Goal: Task Accomplishment & Management: Use online tool/utility

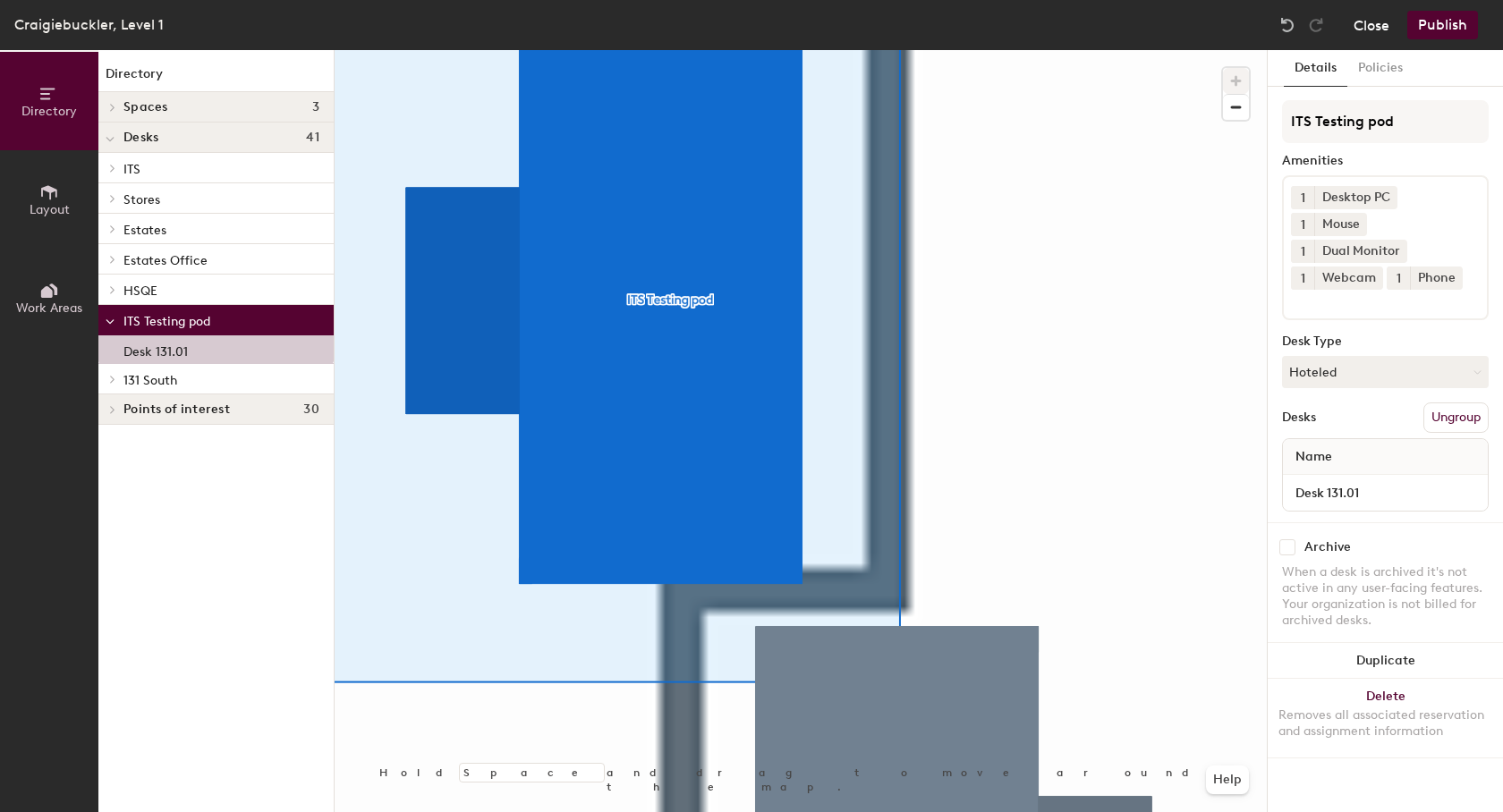
click at [1377, 24] on button "Close" at bounding box center [1372, 25] width 36 height 29
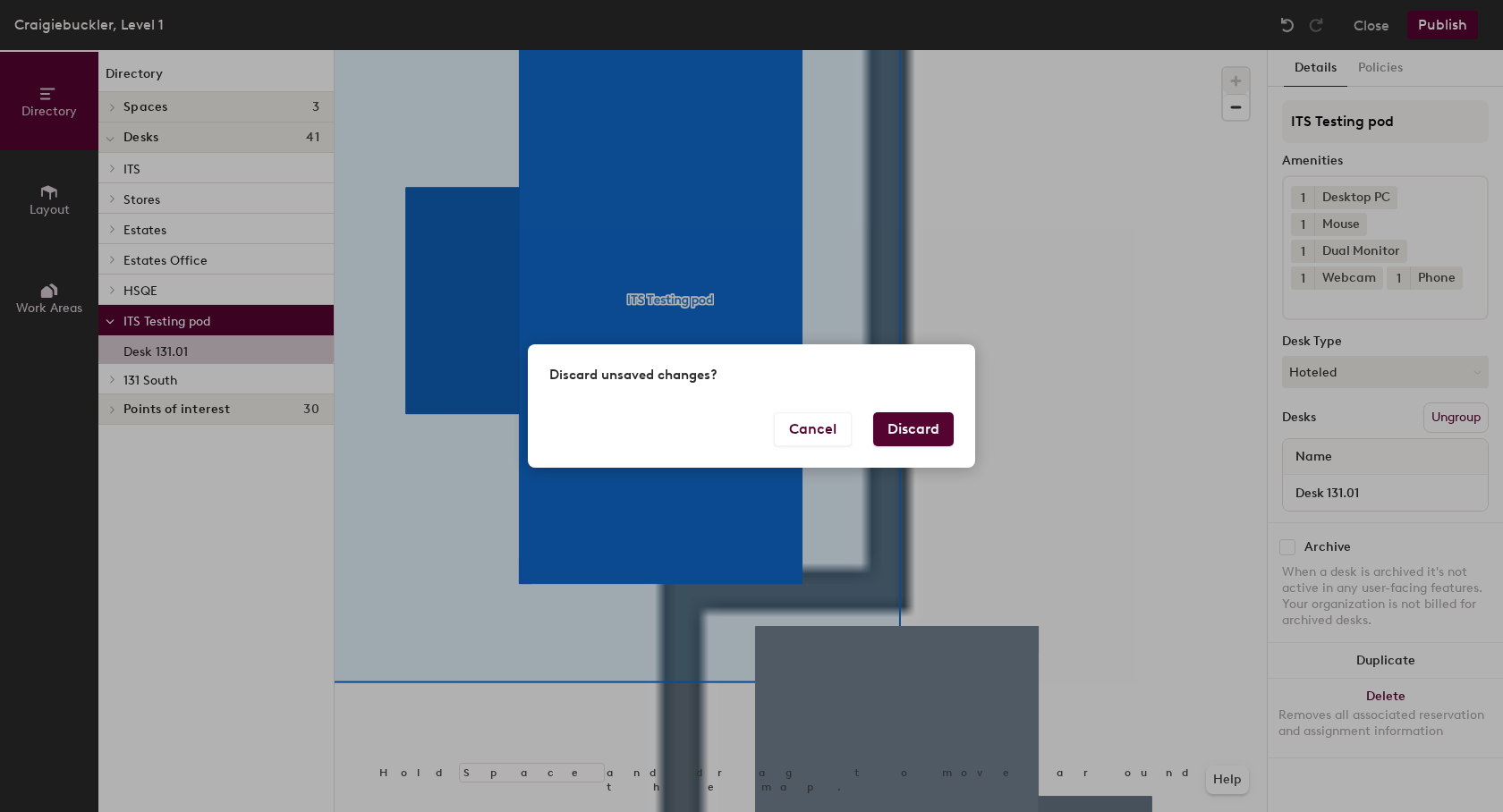
click at [901, 425] on button "Discard" at bounding box center [913, 429] width 81 height 34
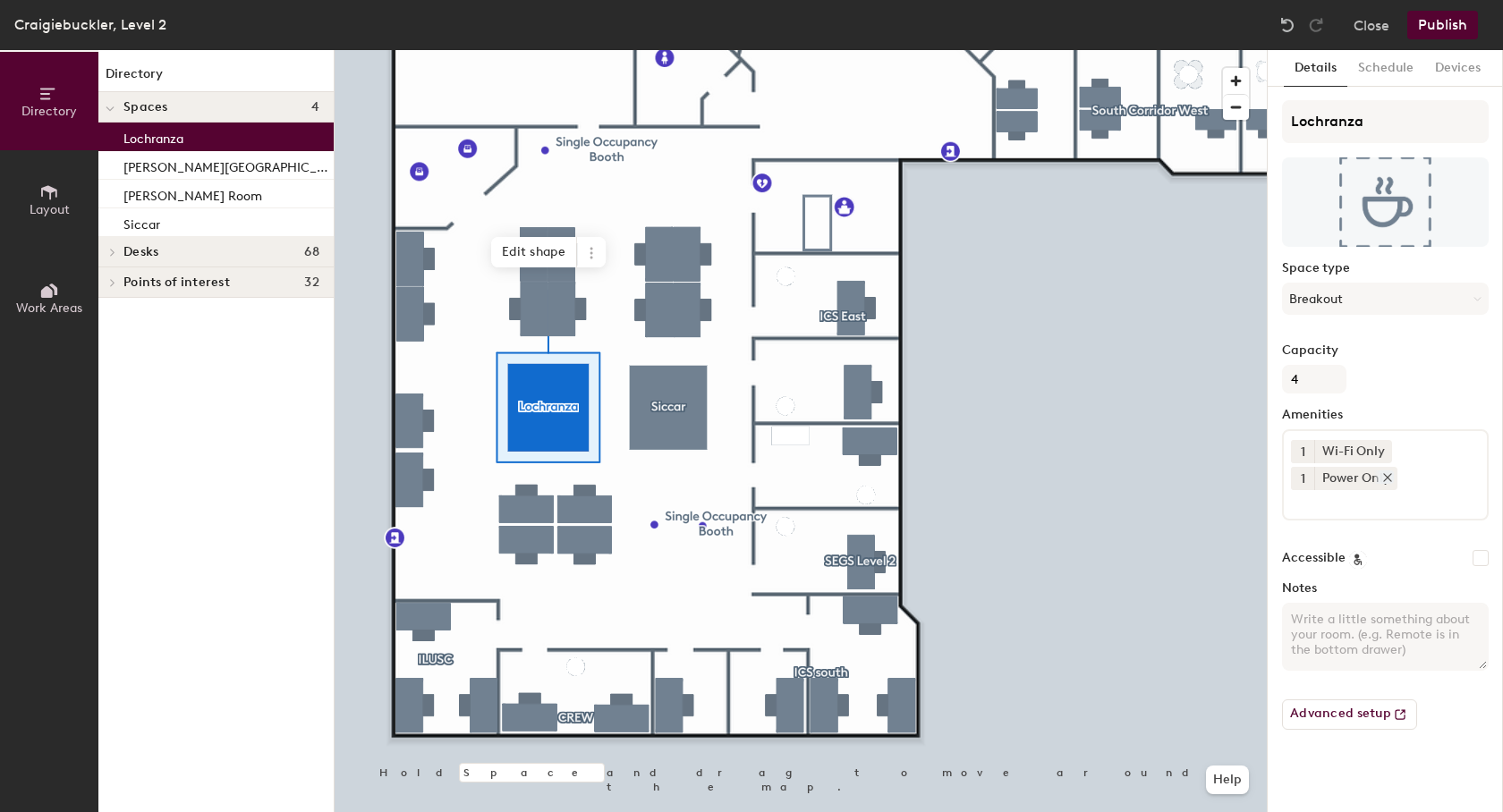
click at [1387, 480] on icon at bounding box center [1388, 478] width 13 height 13
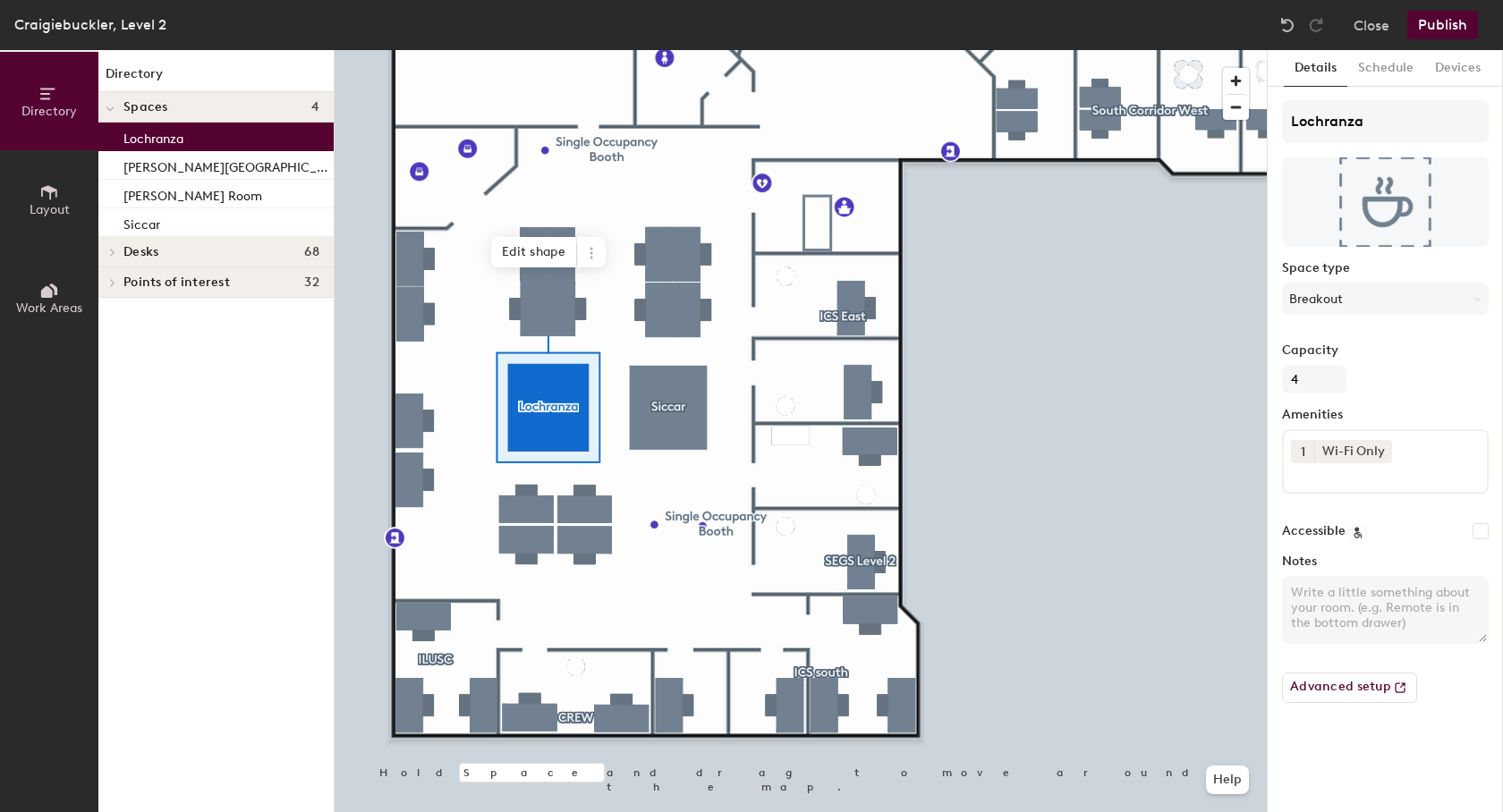
click at [1399, 451] on div "1 Wi-Fi Only" at bounding box center [1386, 461] width 207 height 65
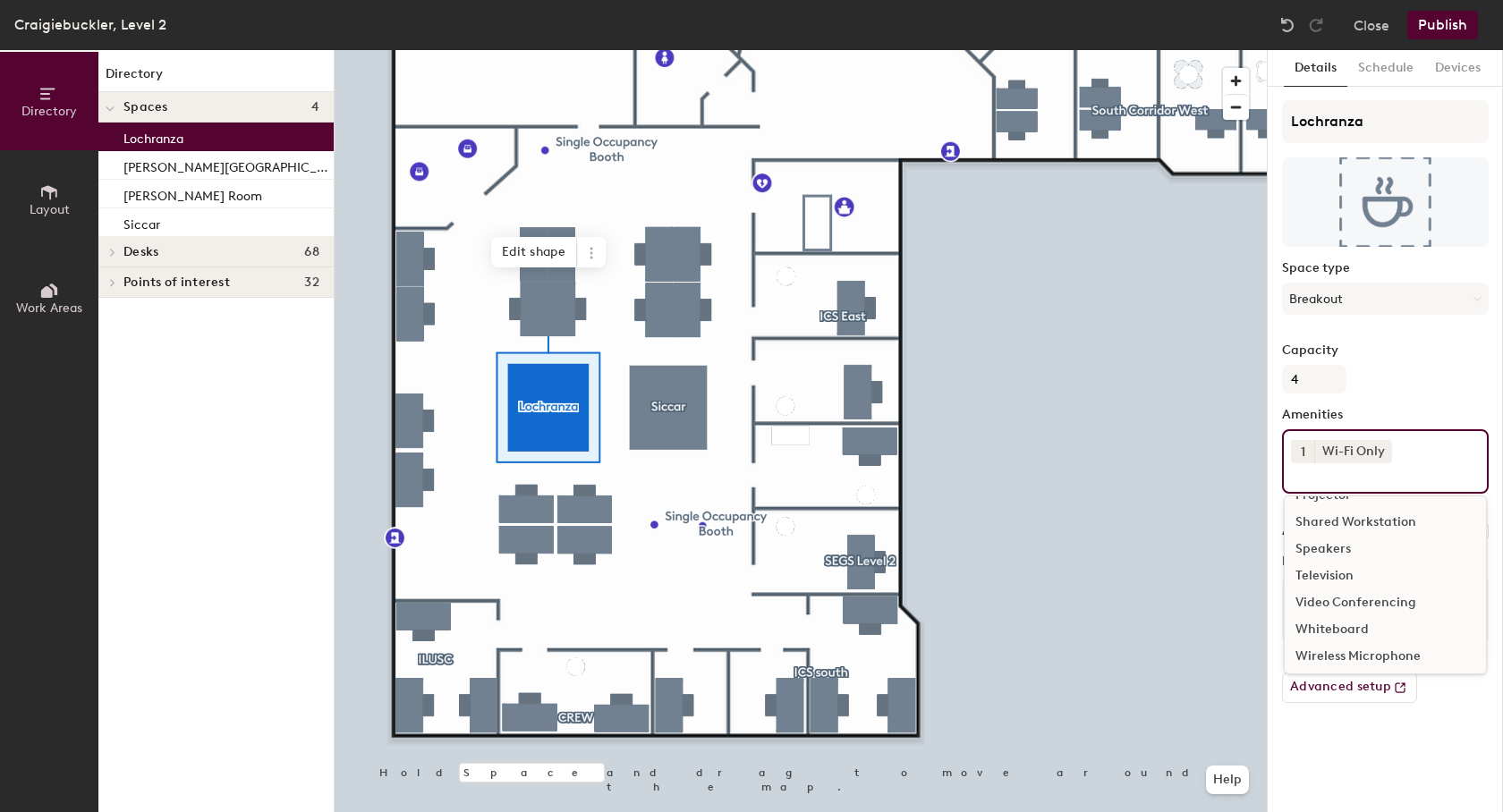
scroll to position [186, 0]
click at [1368, 599] on div "Video Conferencing" at bounding box center [1386, 599] width 201 height 27
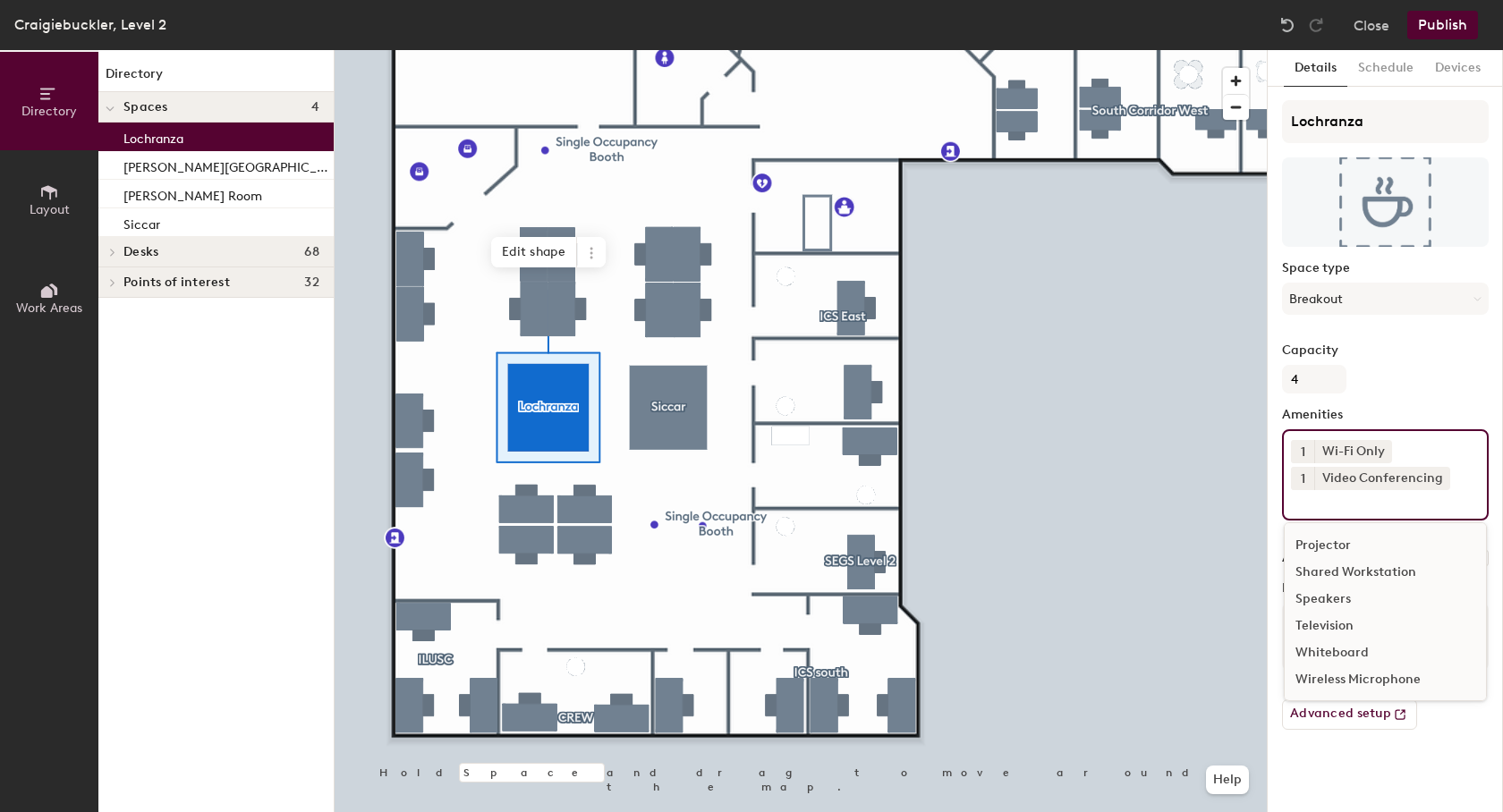
scroll to position [159, 0]
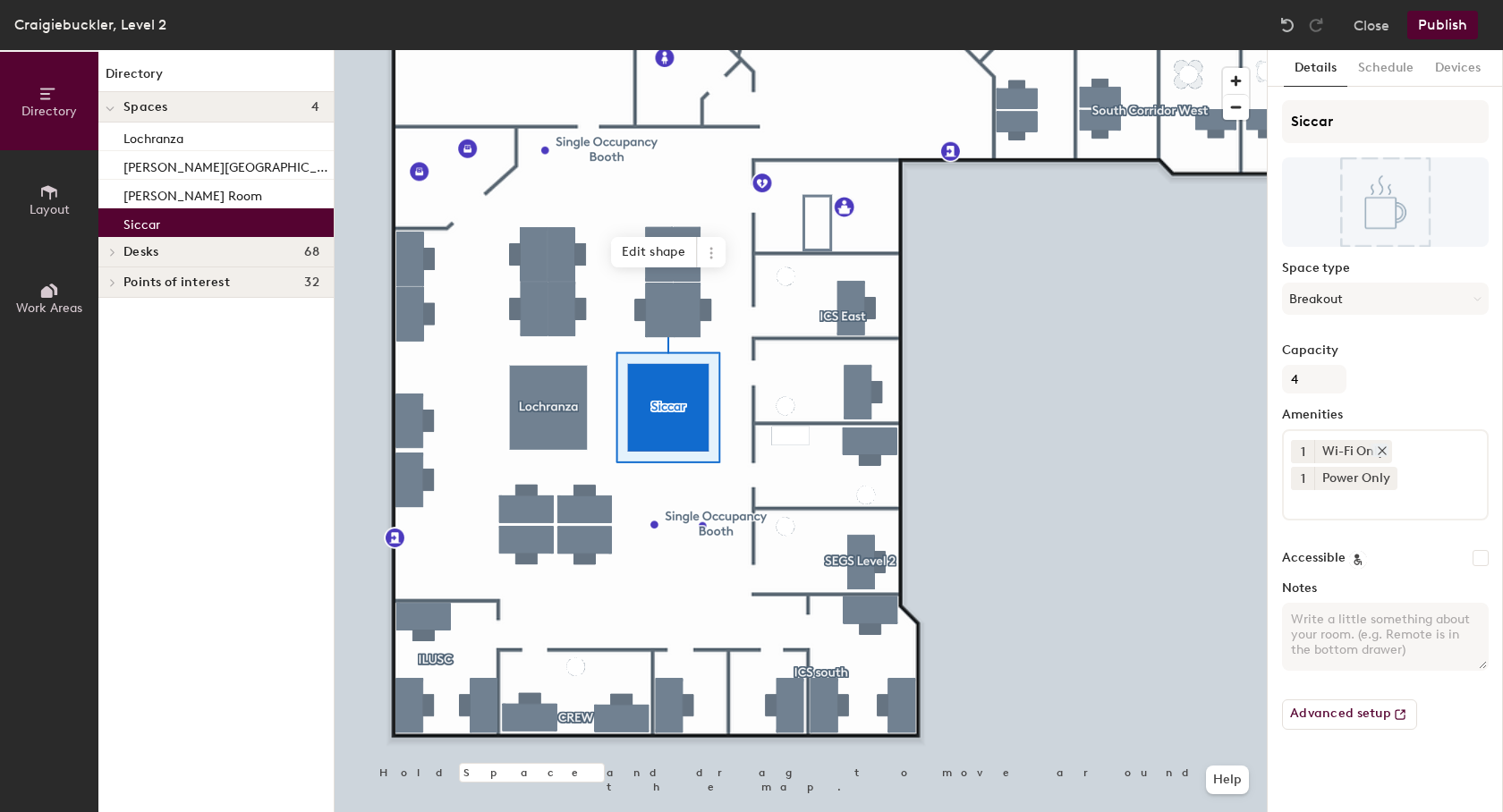
click at [1384, 452] on icon at bounding box center [1382, 450] width 7 height 7
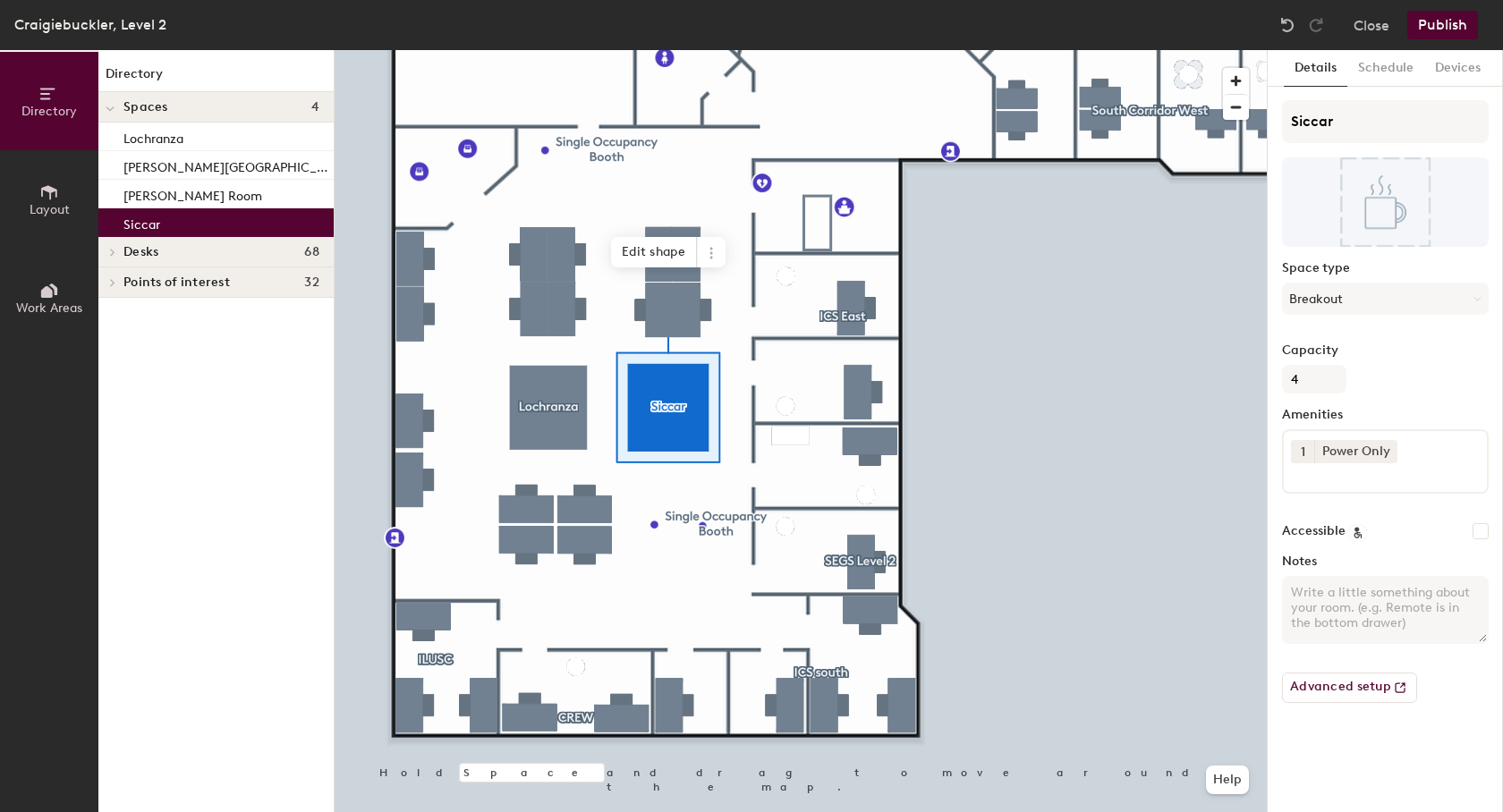
click at [1447, 452] on div "1 Power Only" at bounding box center [1386, 461] width 207 height 65
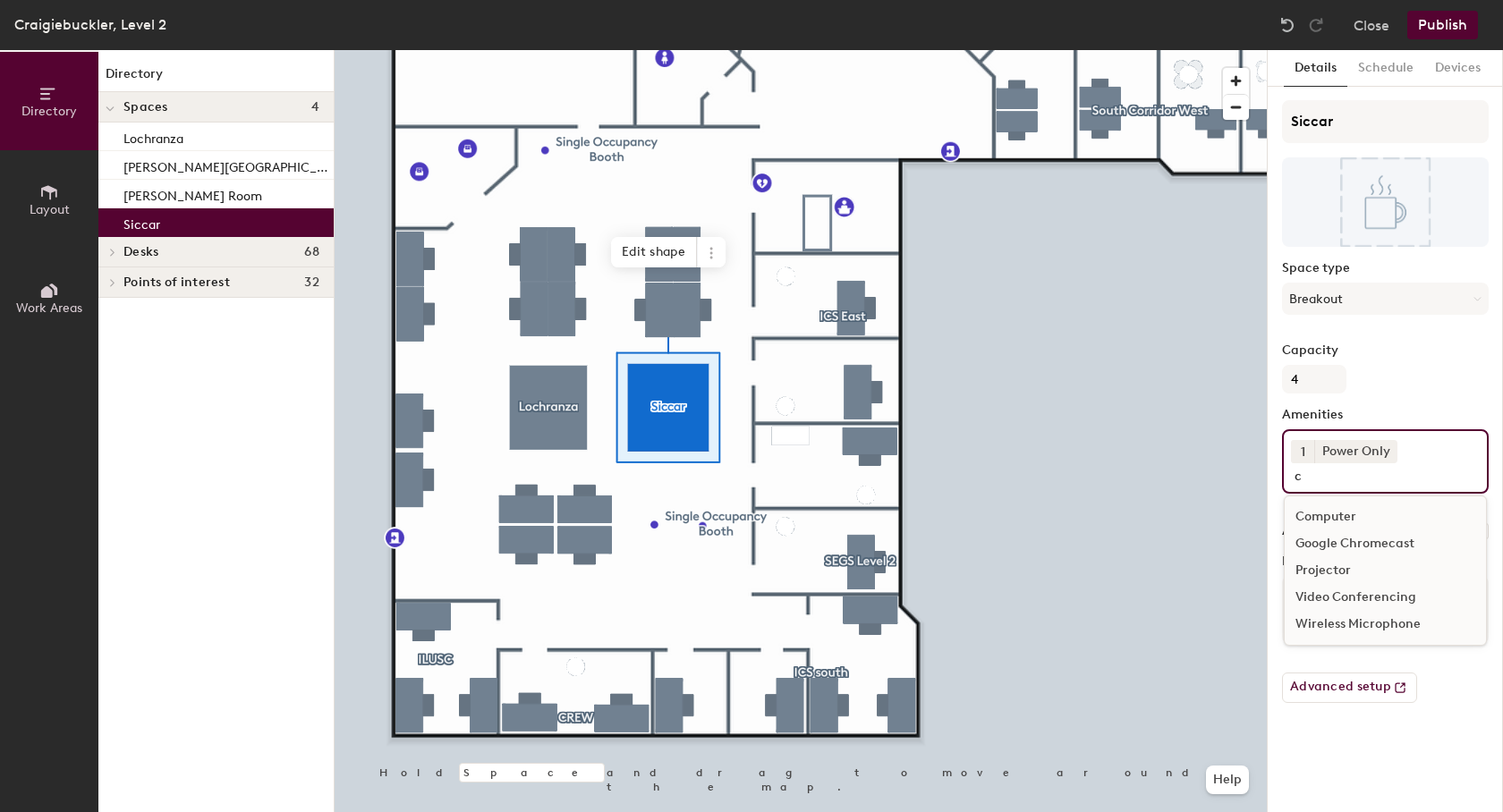
type input "c"
click at [1368, 595] on div "Video Conferencing" at bounding box center [1386, 597] width 201 height 27
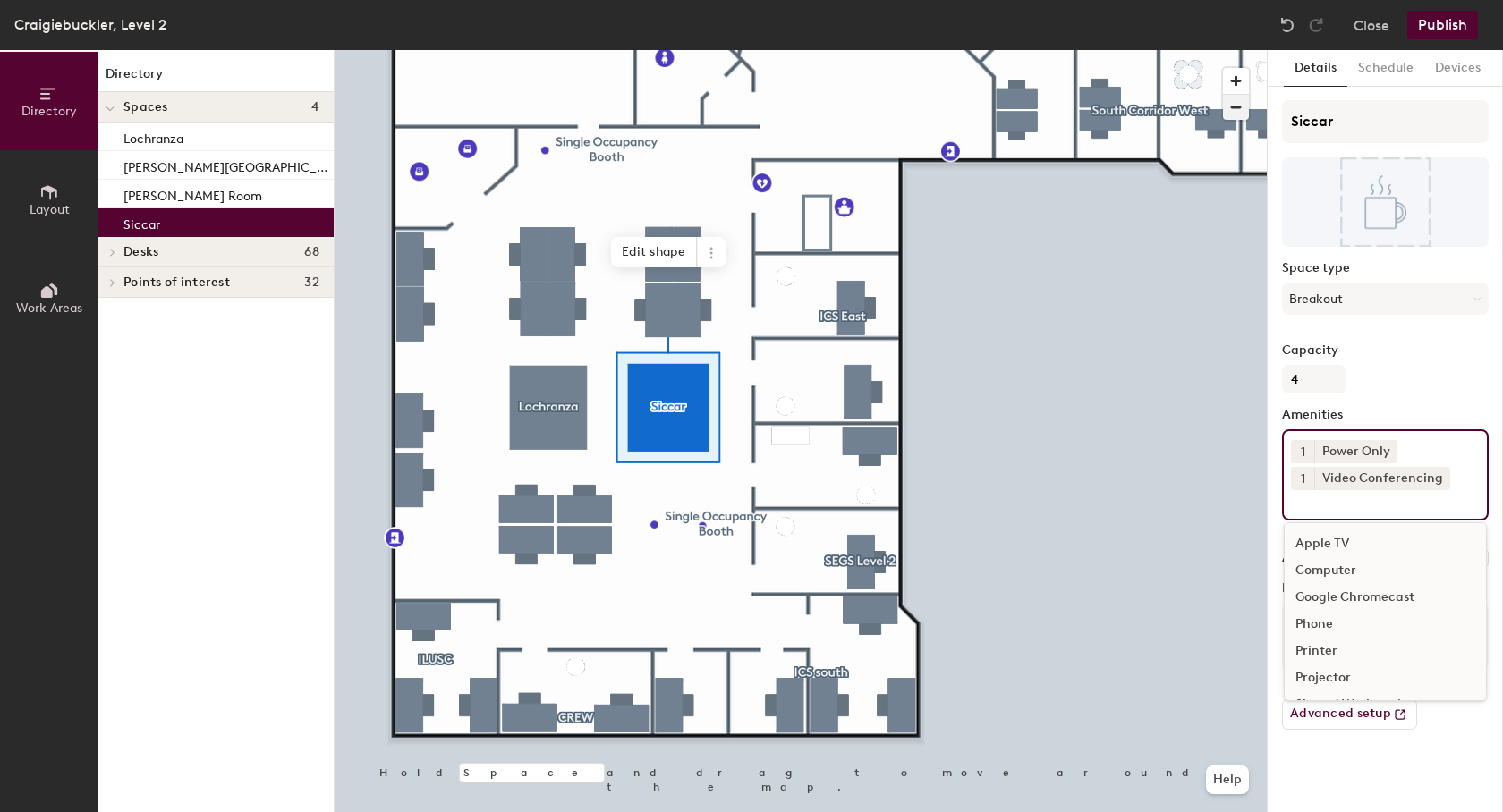
click at [1237, 110] on span "button" at bounding box center [1236, 106] width 26 height 25
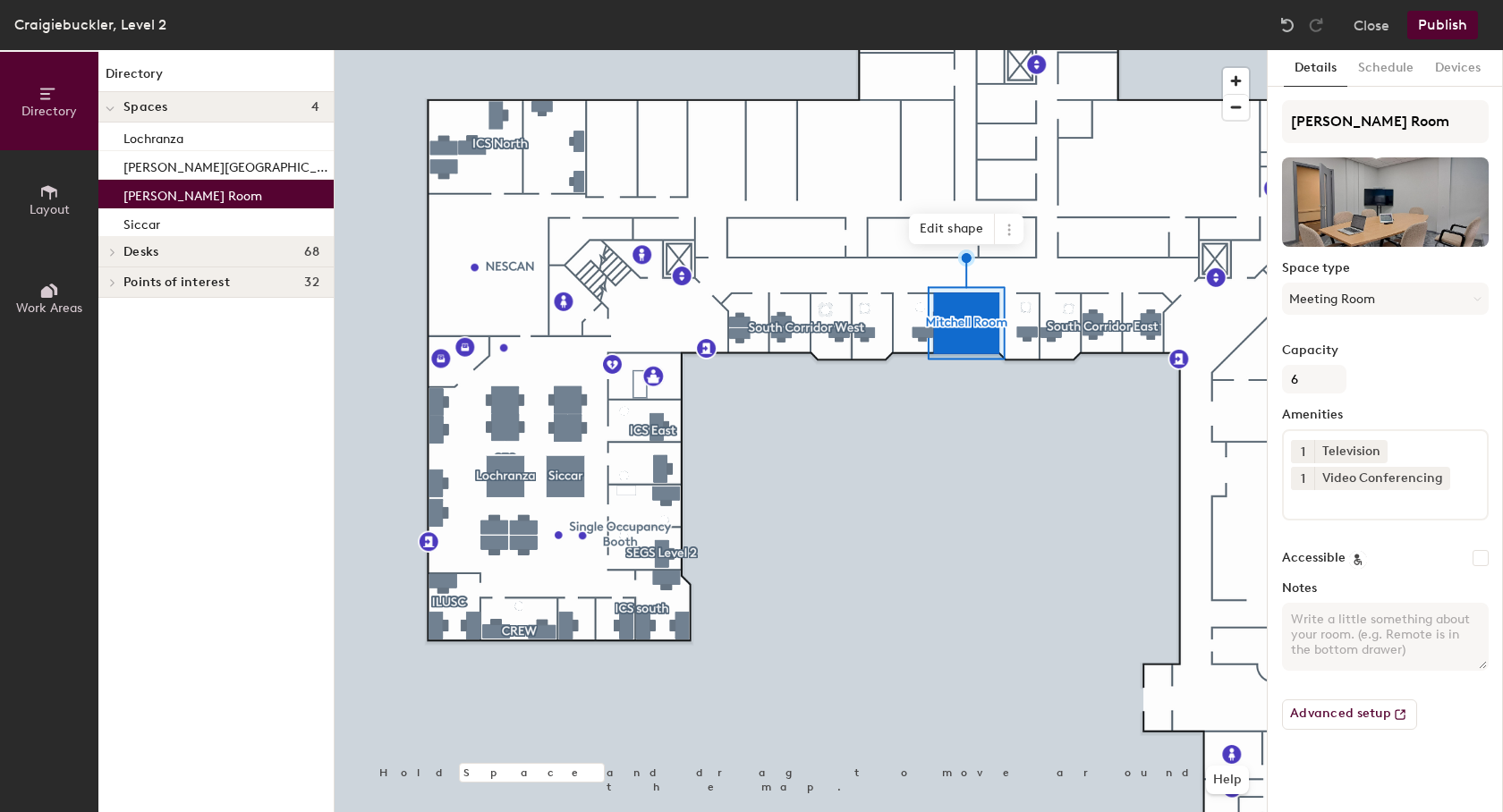
click at [1451, 15] on button "Publish" at bounding box center [1442, 25] width 71 height 29
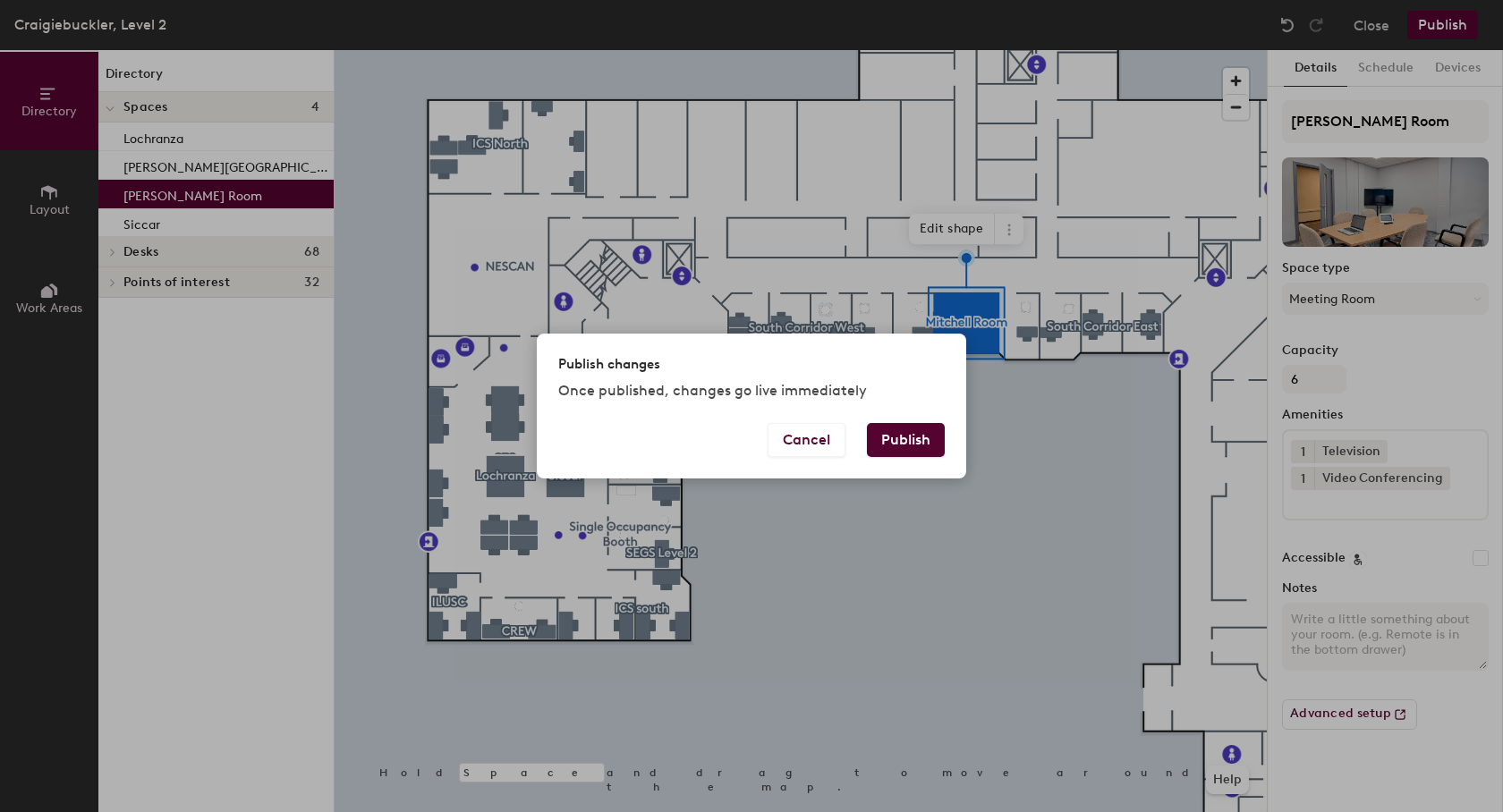
click at [907, 445] on button "Publish" at bounding box center [906, 440] width 78 height 34
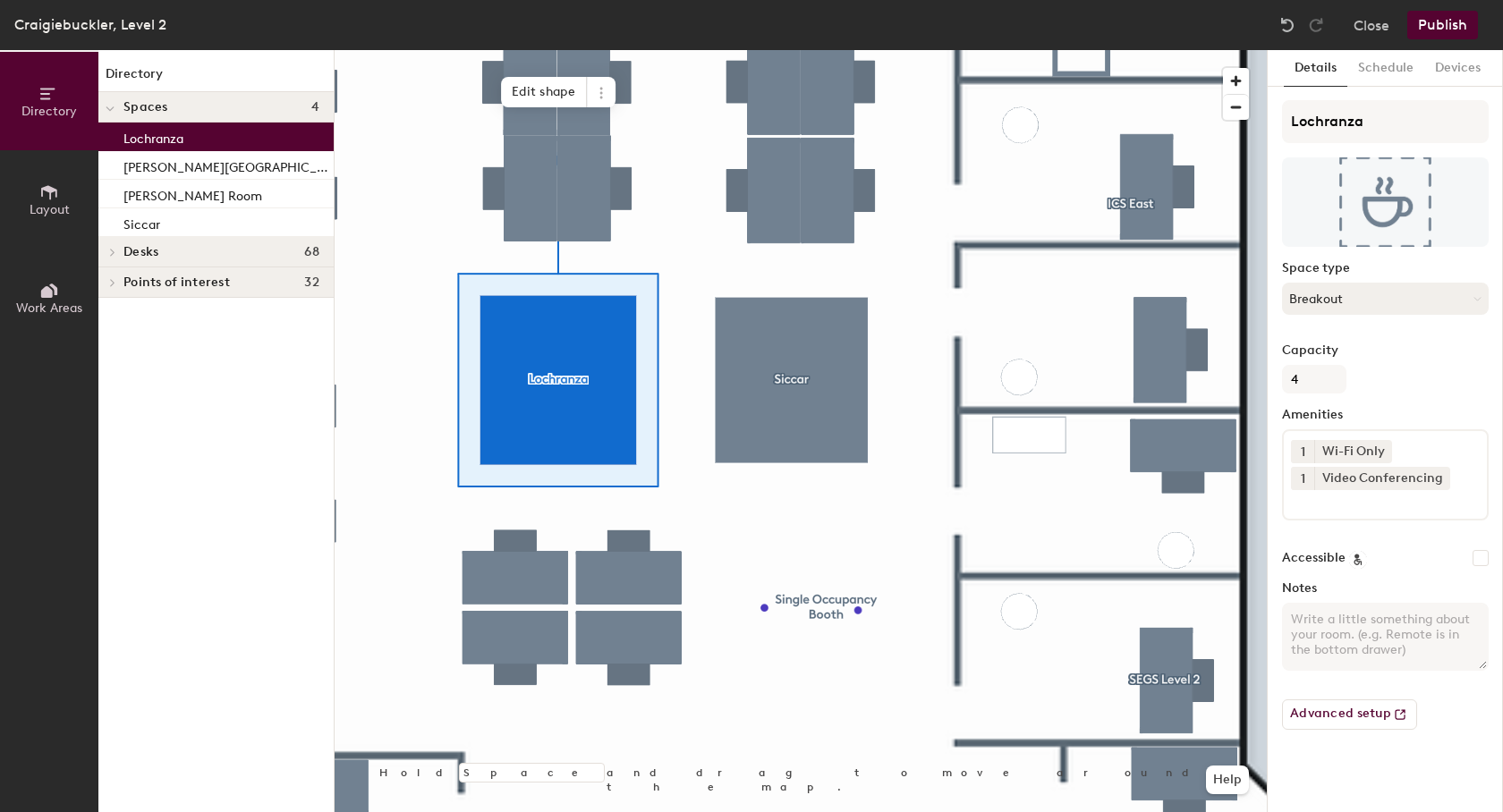
click at [1407, 293] on button "Breakout" at bounding box center [1386, 299] width 207 height 32
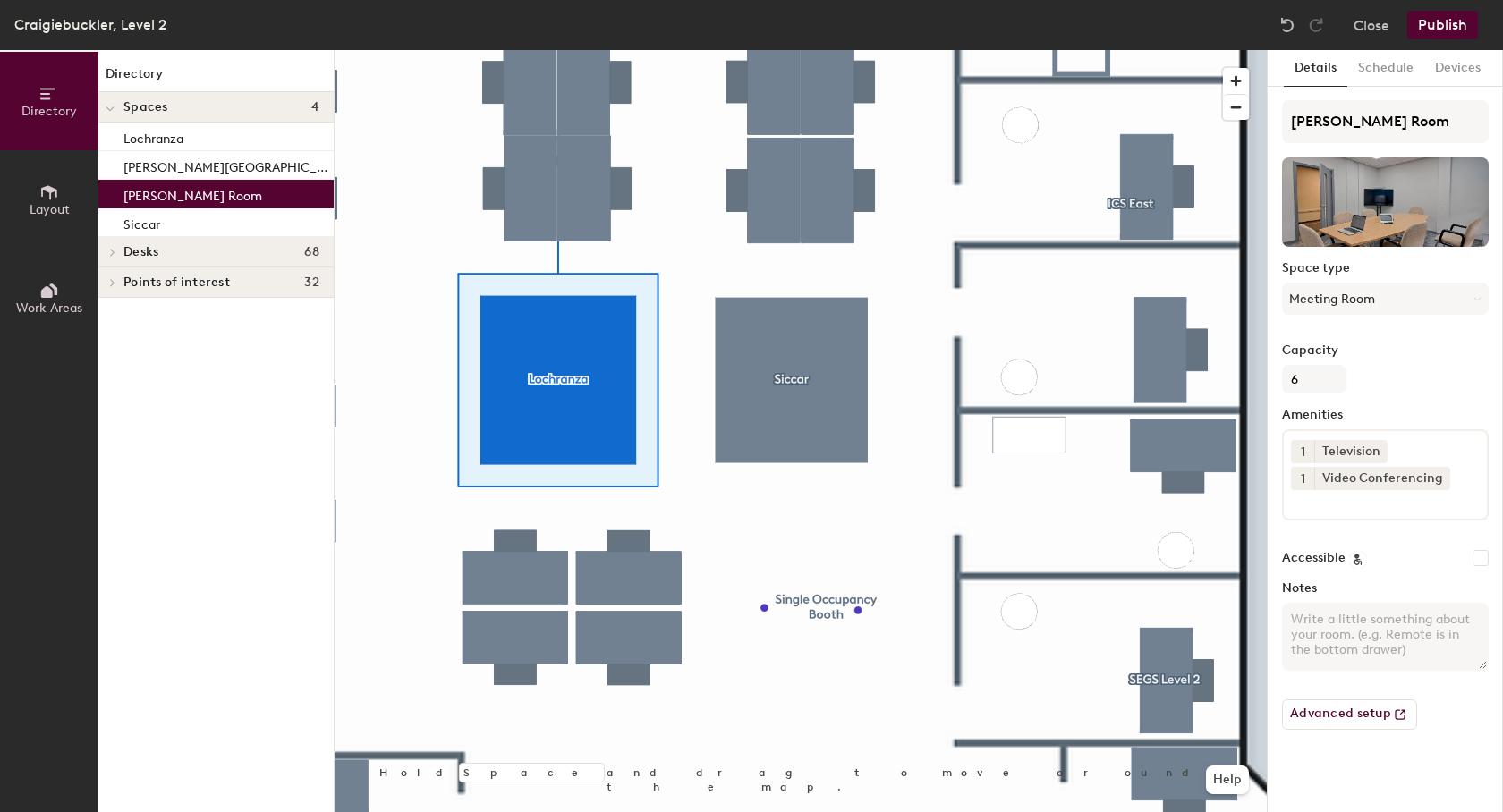
click at [151, 198] on p "[PERSON_NAME] Room" at bounding box center [192, 193] width 138 height 21
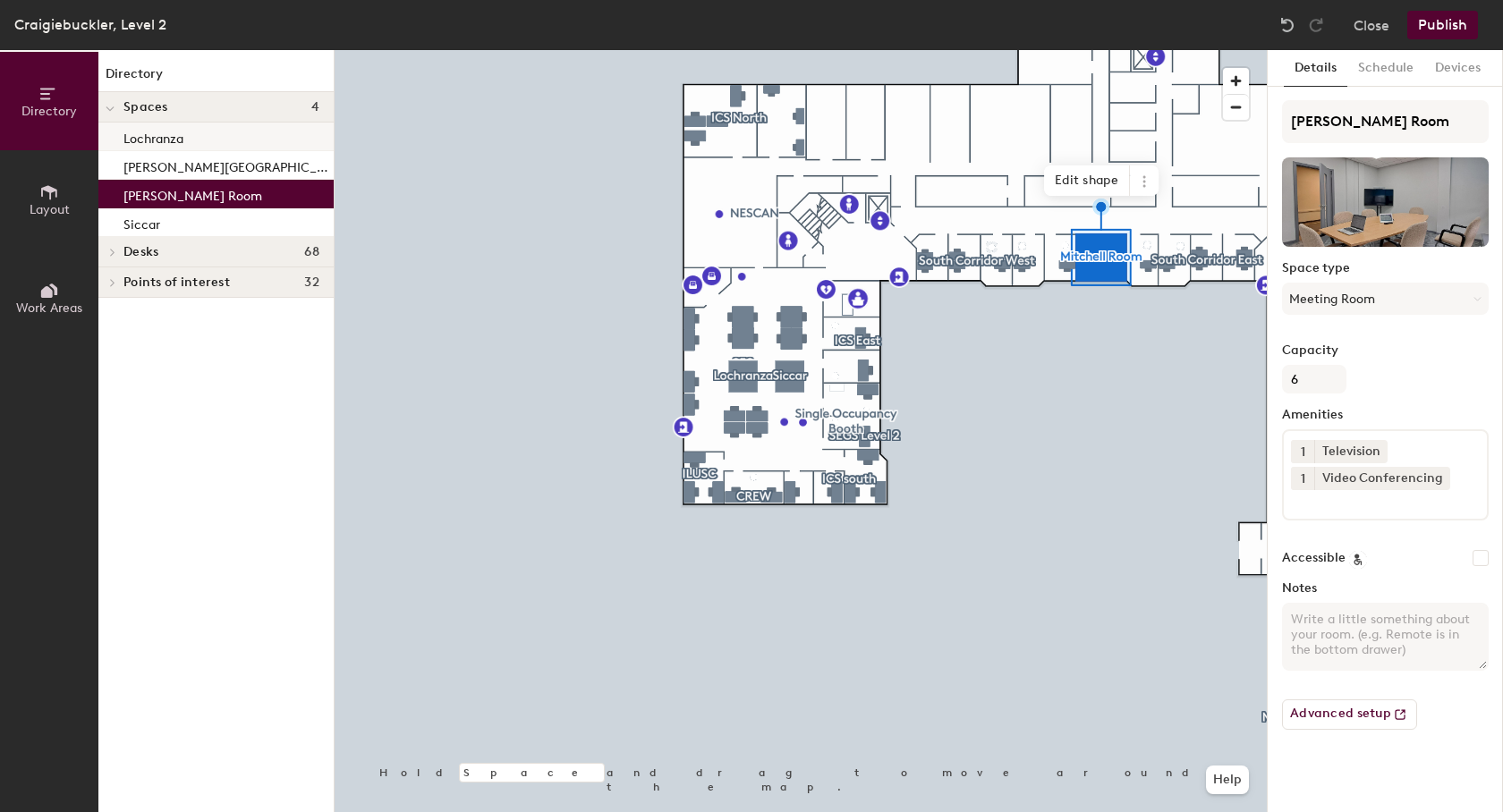
click at [161, 134] on p "Lochranza" at bounding box center [153, 136] width 60 height 21
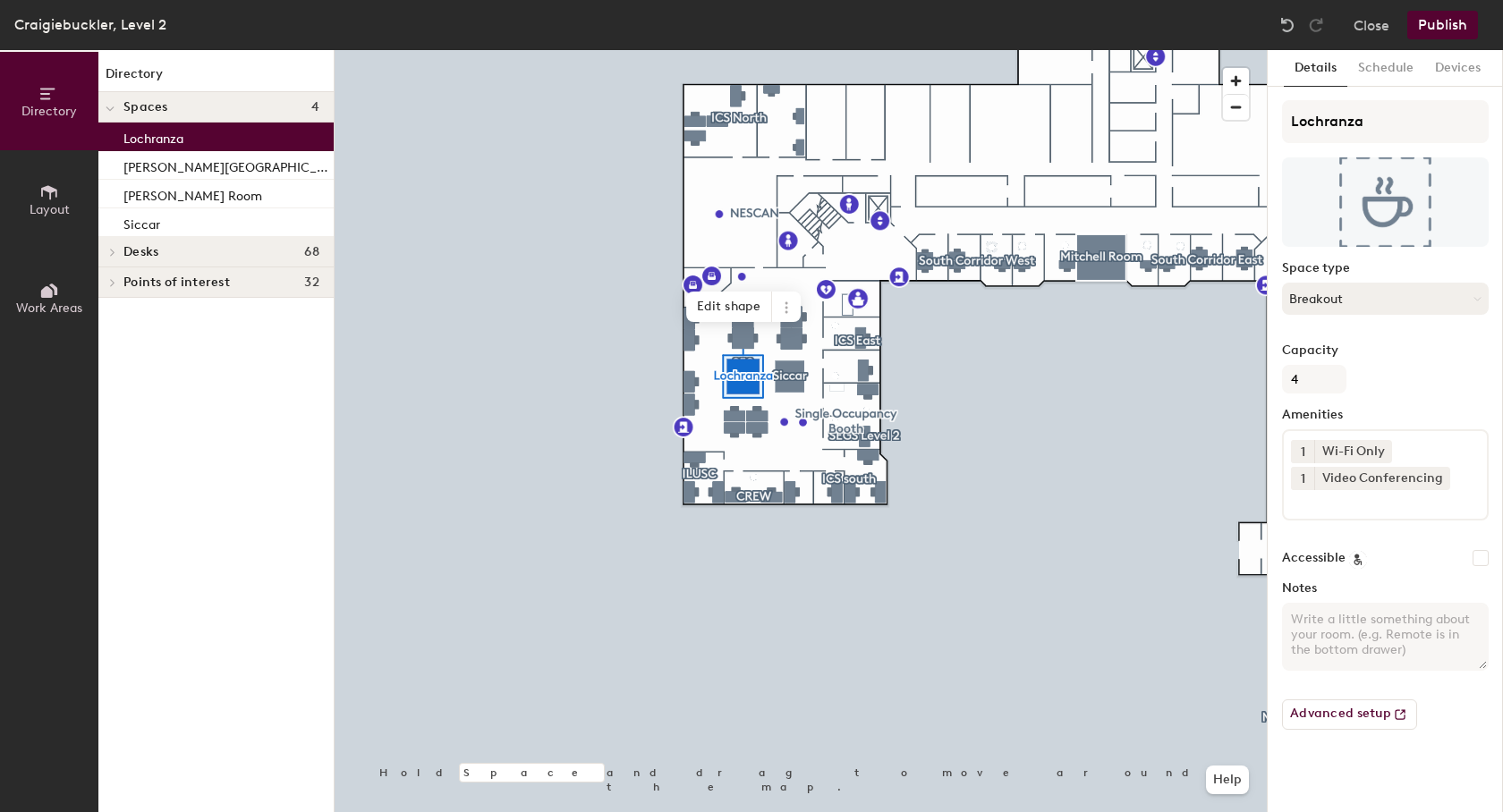
click at [1391, 288] on button "Breakout" at bounding box center [1386, 299] width 207 height 32
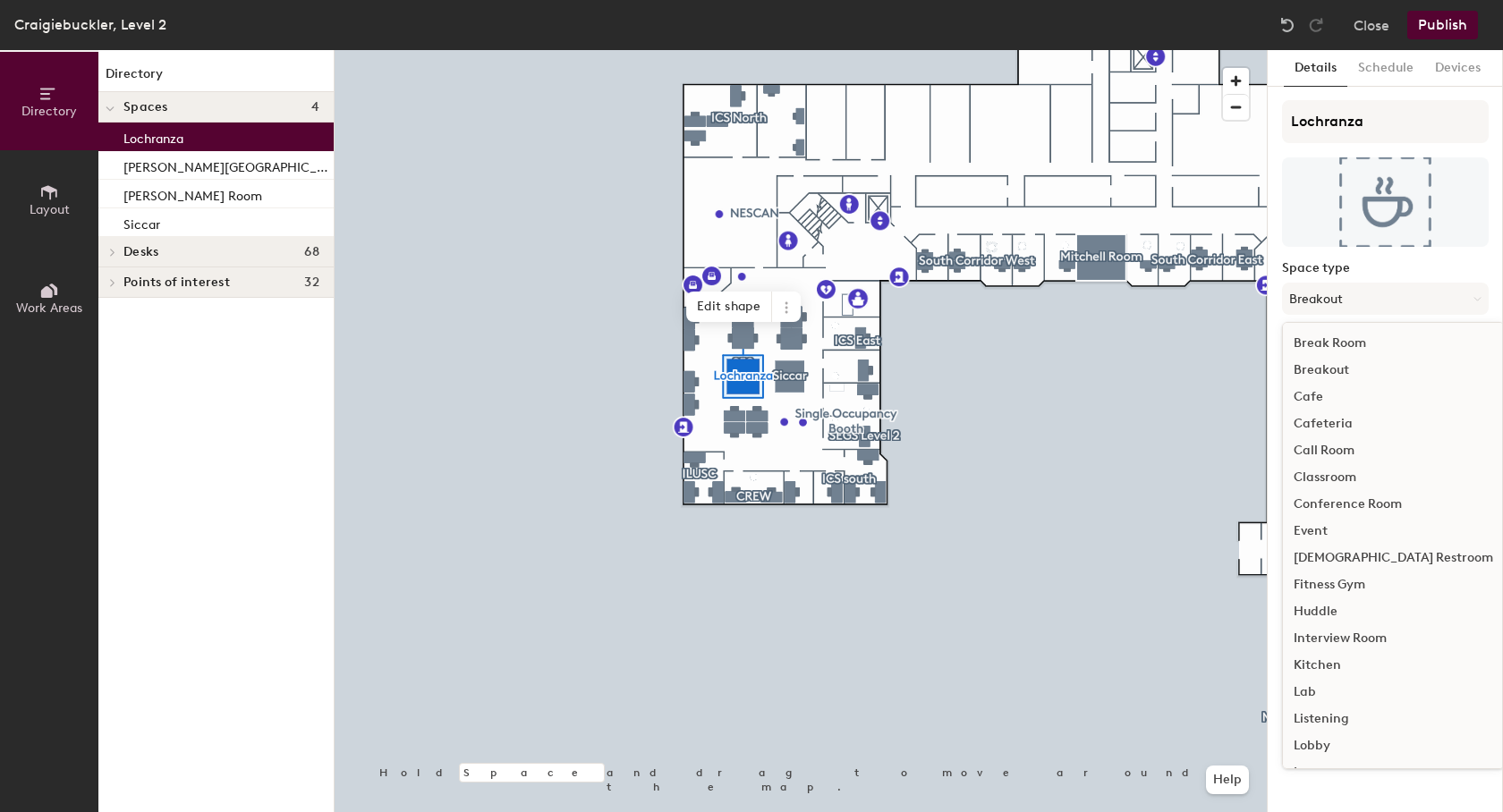
scroll to position [304, 0]
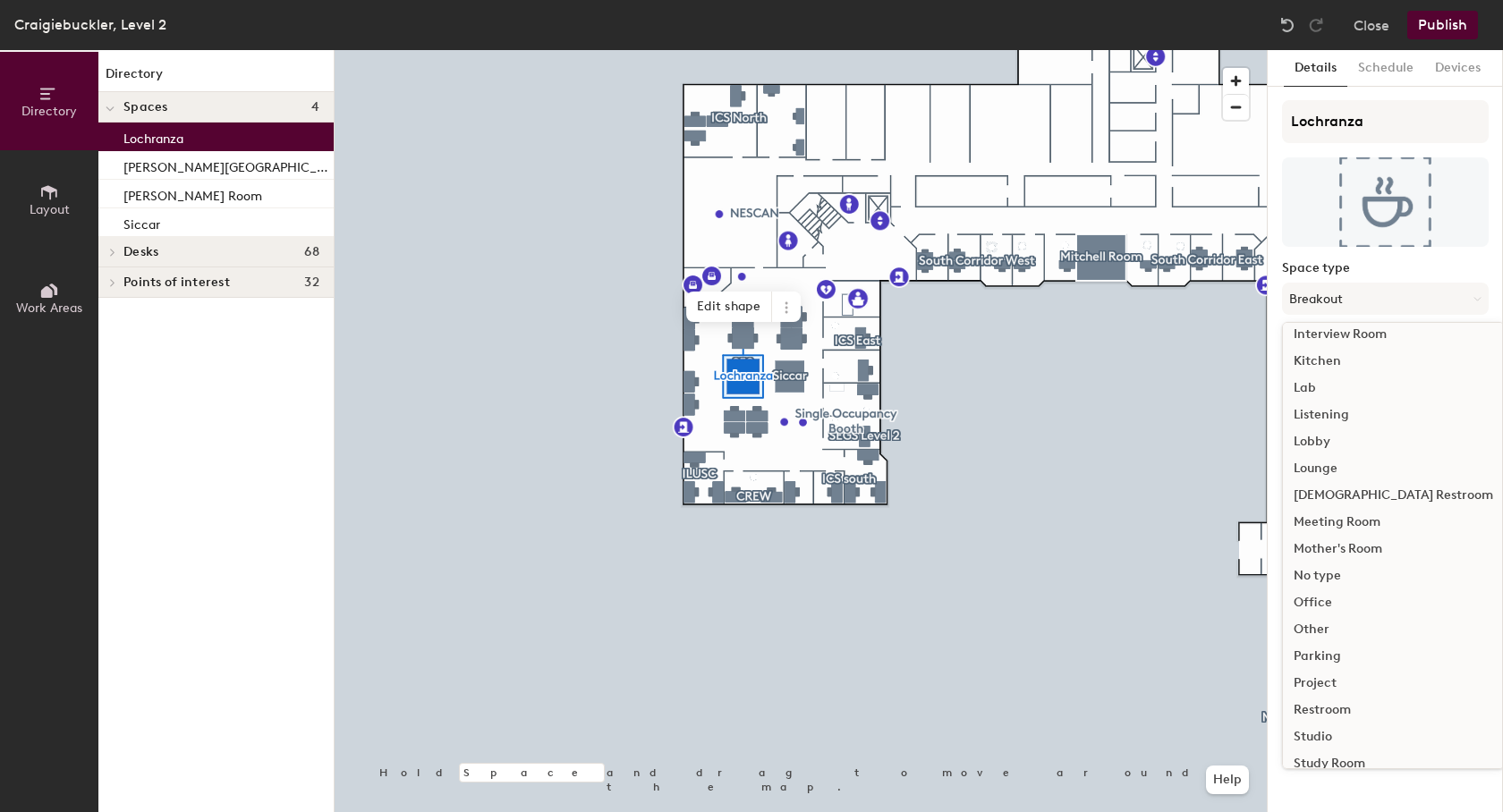
click at [1341, 517] on div "Meeting Room" at bounding box center [1394, 521] width 221 height 27
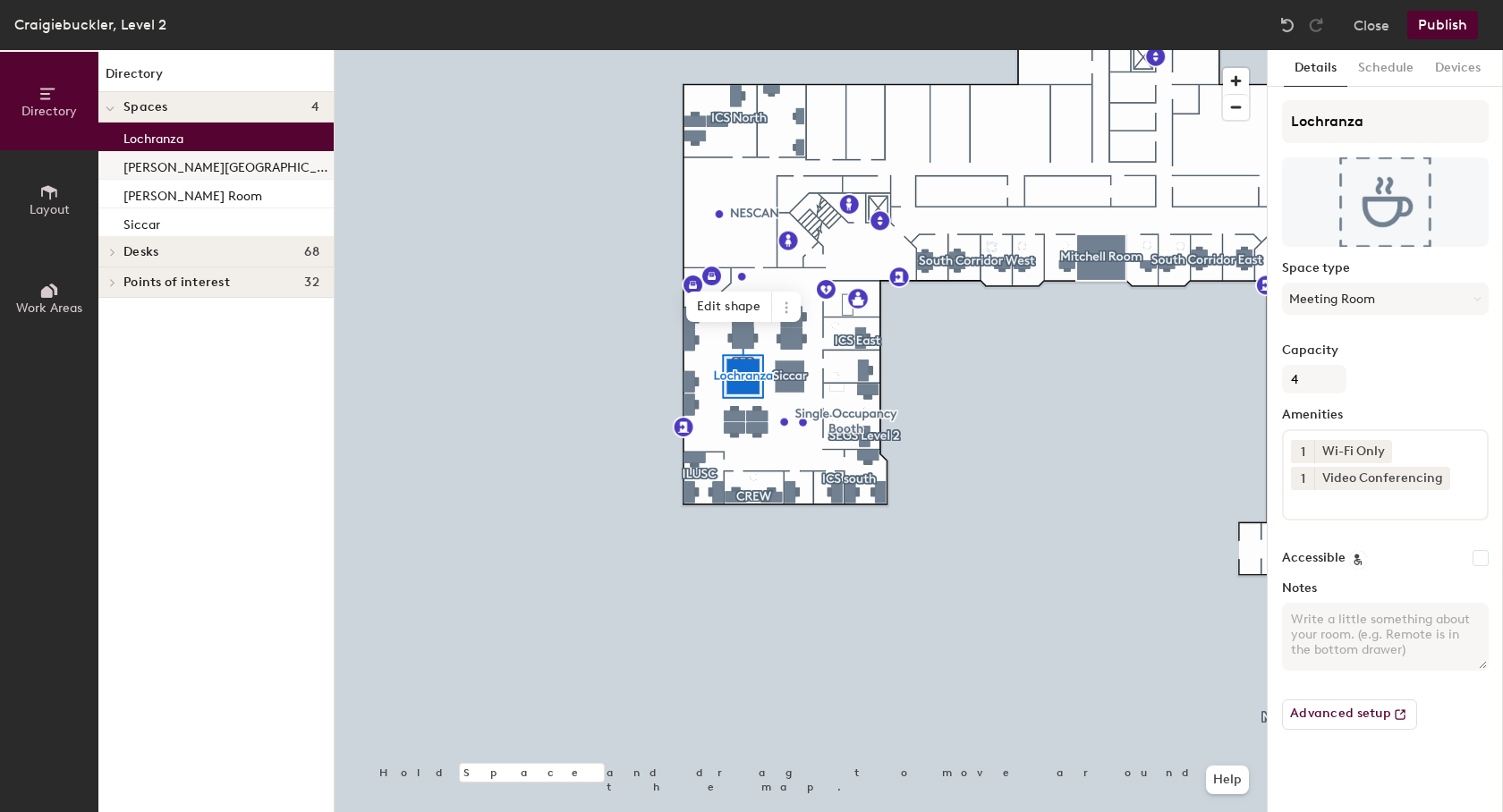
click at [153, 163] on p "[PERSON_NAME][GEOGRAPHIC_DATA]" at bounding box center [227, 165] width 207 height 21
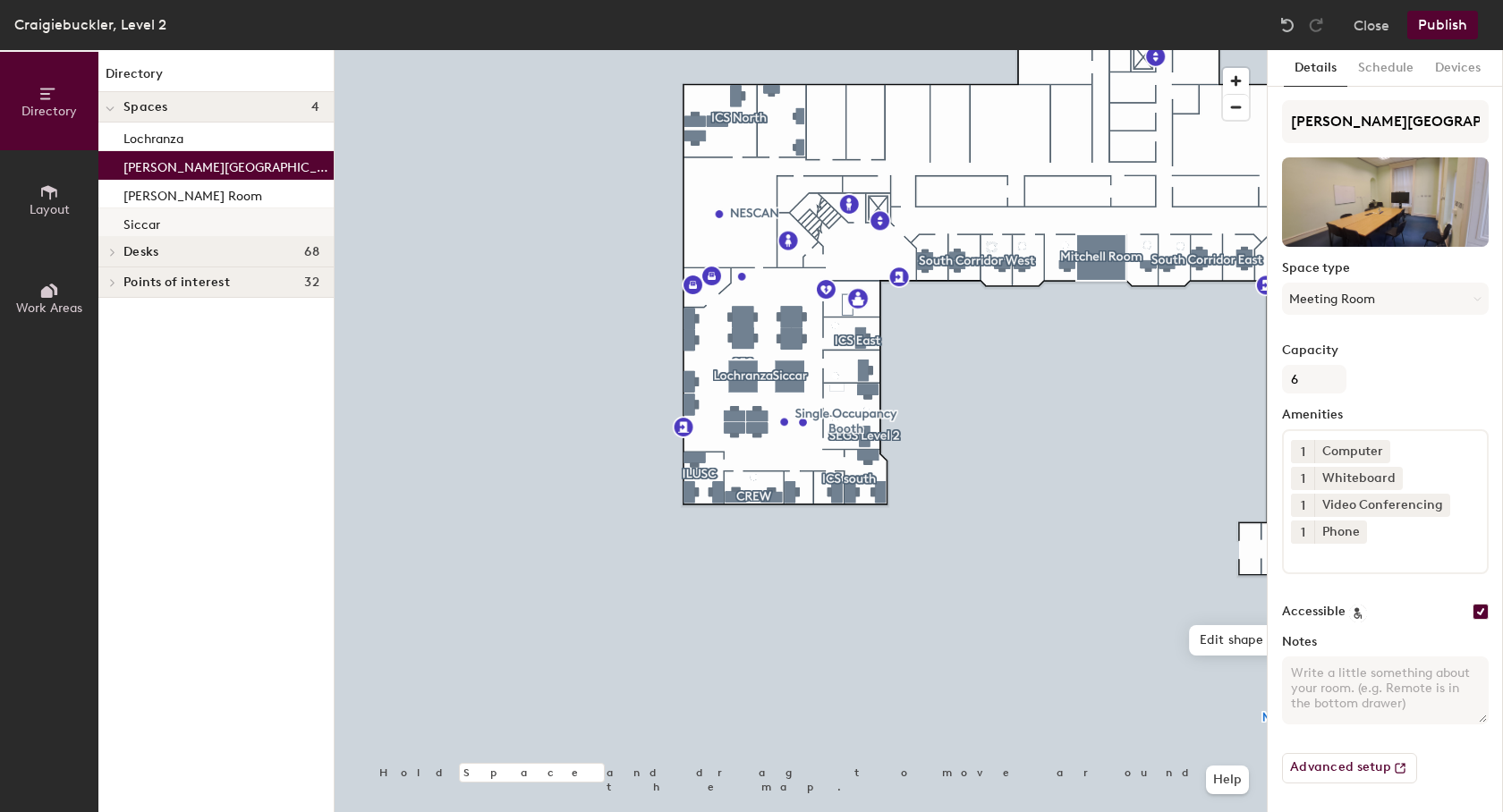
click at [155, 222] on p "Siccar" at bounding box center [141, 222] width 37 height 21
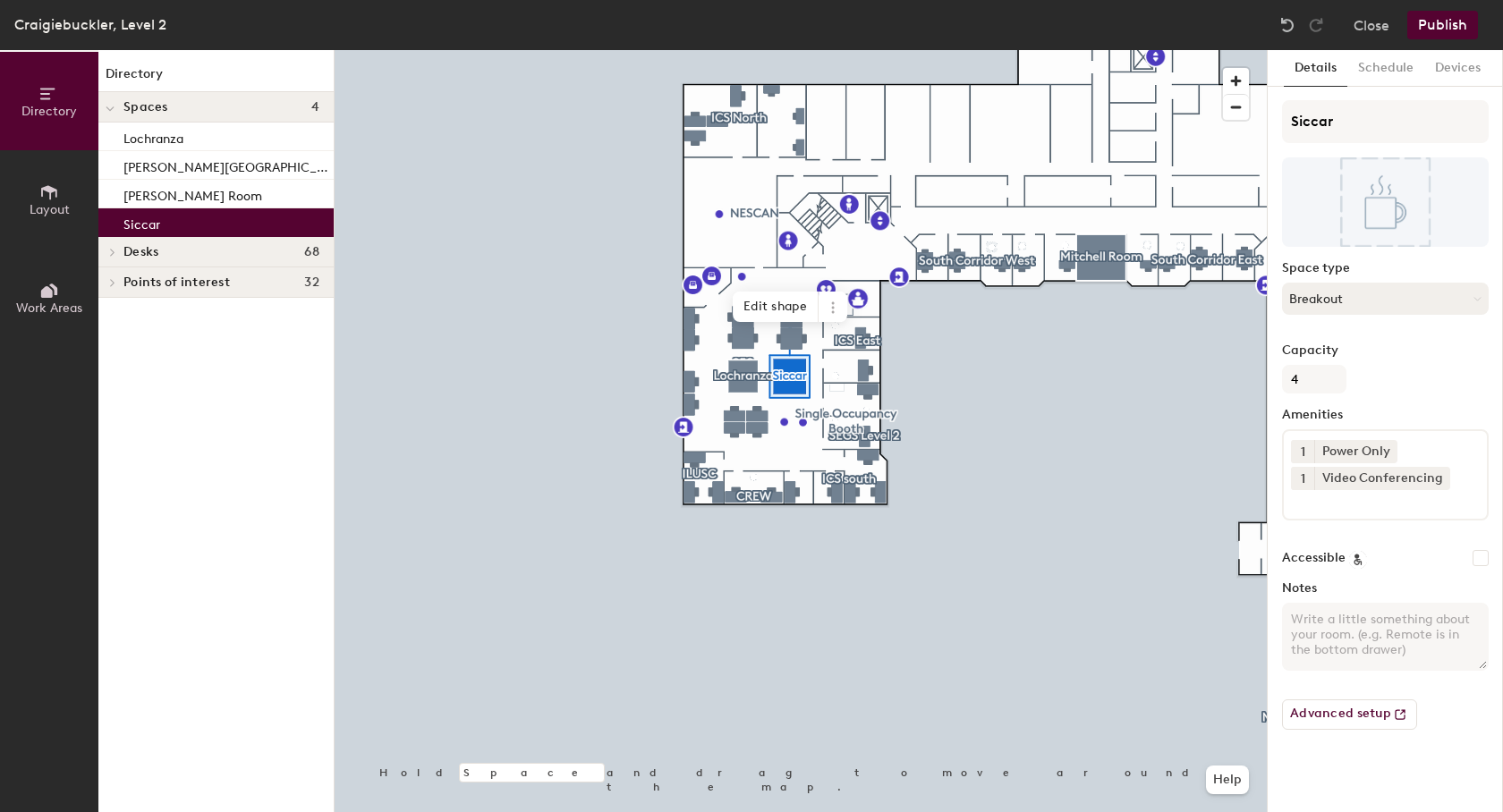
click at [1397, 299] on button "Breakout" at bounding box center [1386, 299] width 207 height 32
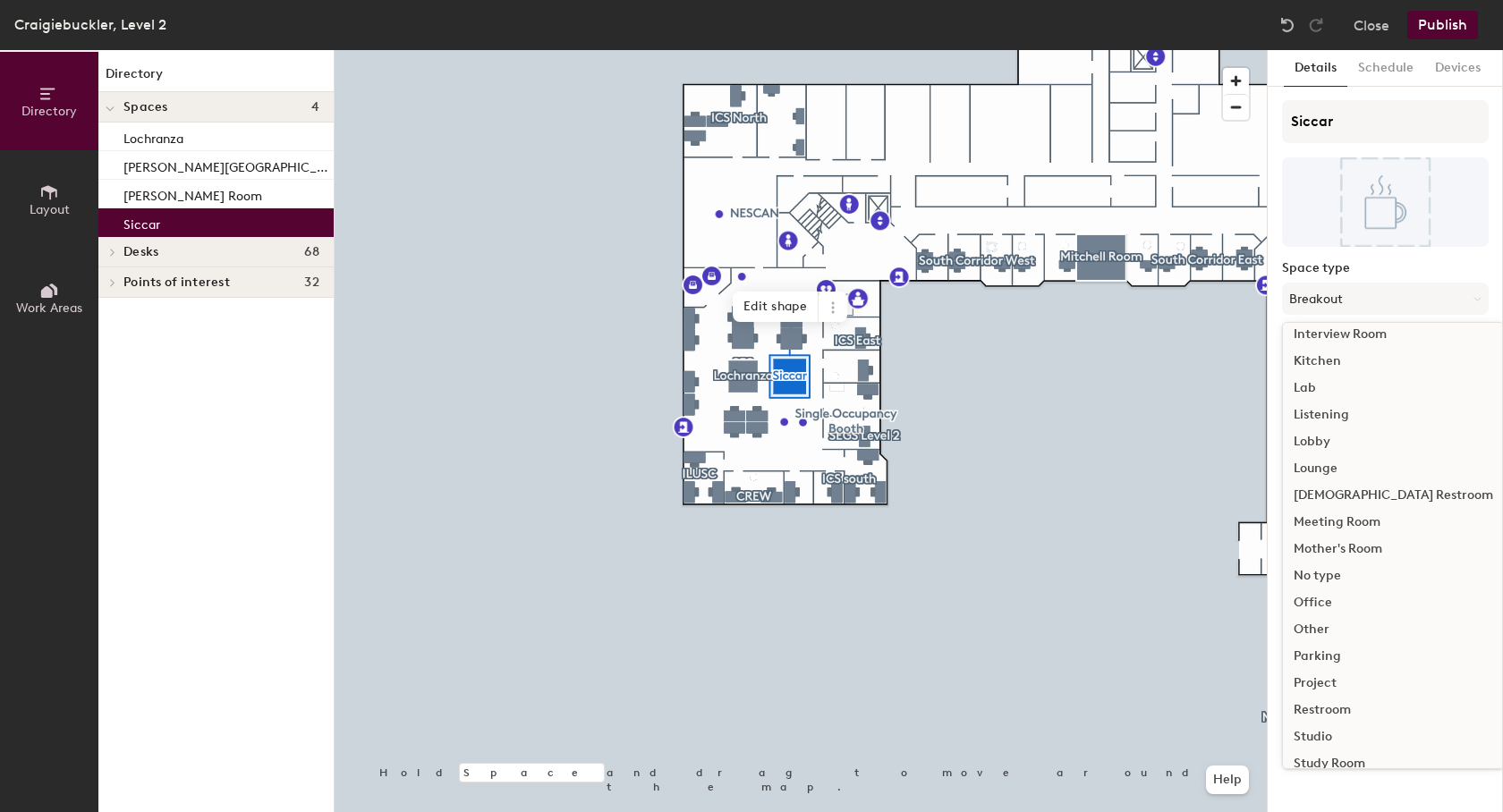
click at [1340, 514] on div "Meeting Room" at bounding box center [1394, 521] width 221 height 27
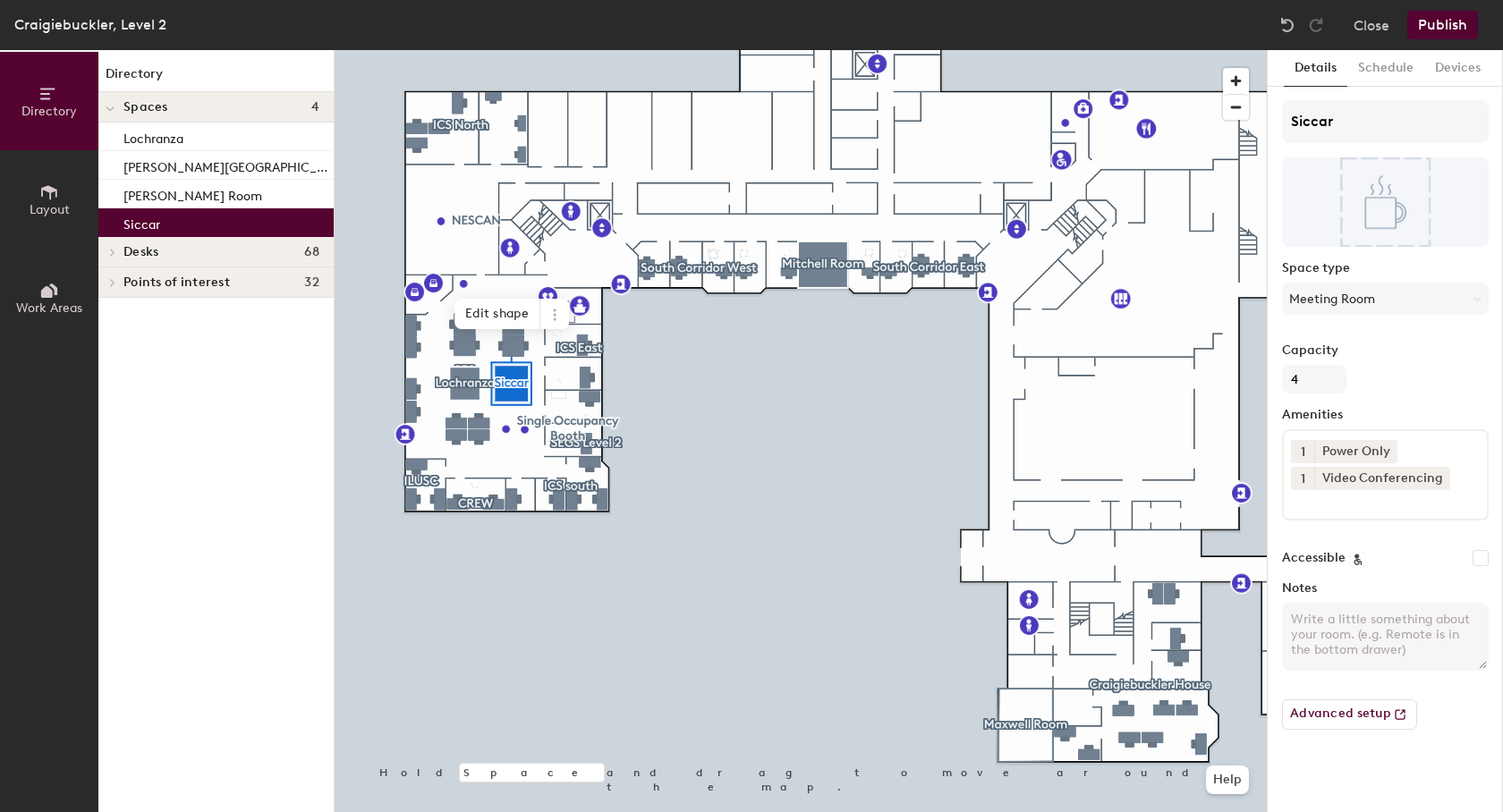
click at [1450, 25] on button "Publish" at bounding box center [1442, 25] width 71 height 29
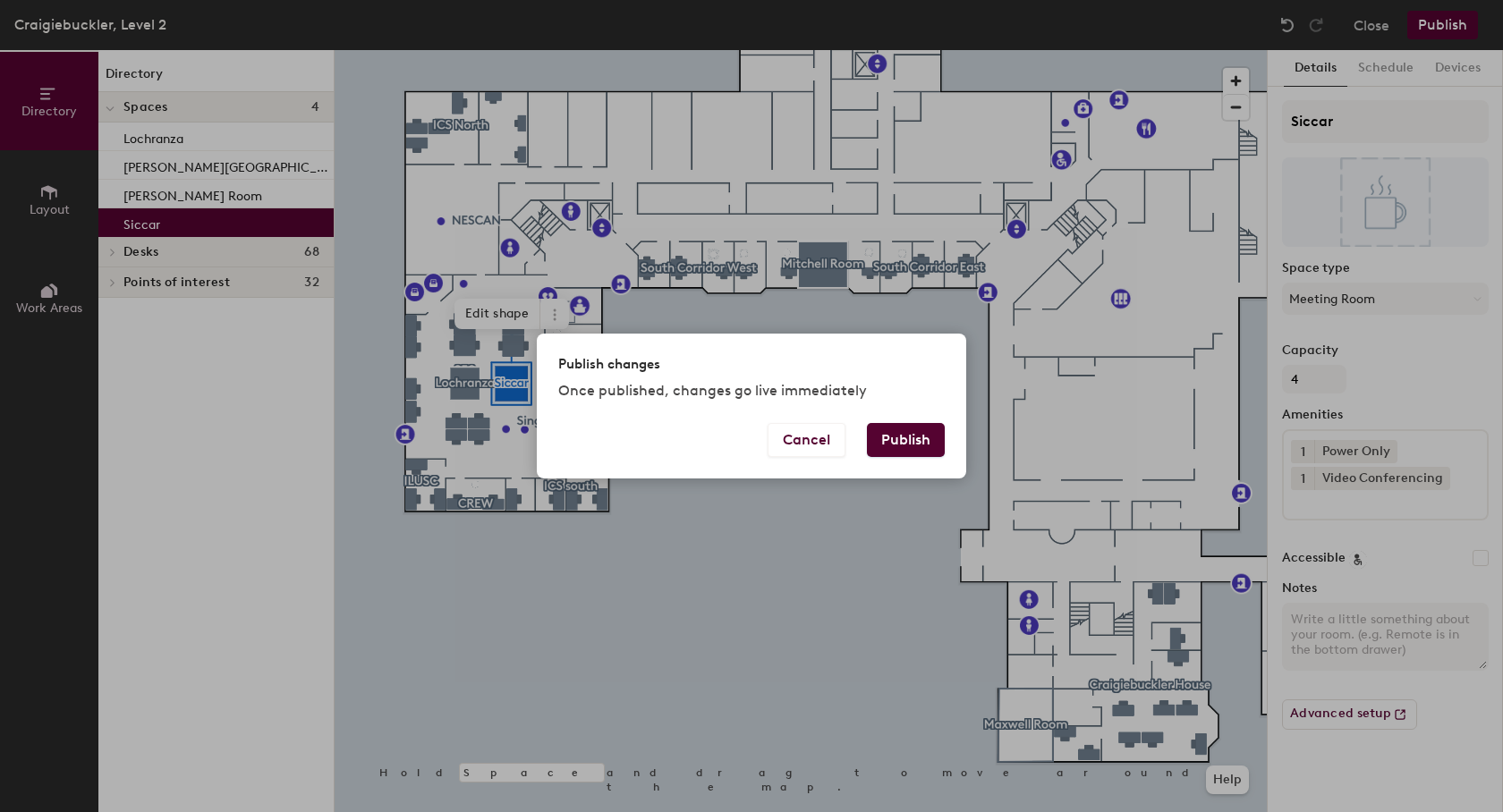
click at [898, 440] on button "Publish" at bounding box center [906, 440] width 78 height 34
